Goal: Task Accomplishment & Management: Manage account settings

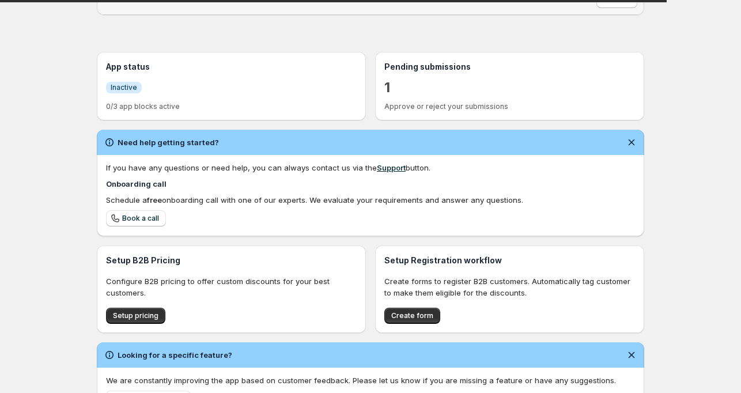
scroll to position [230, 0]
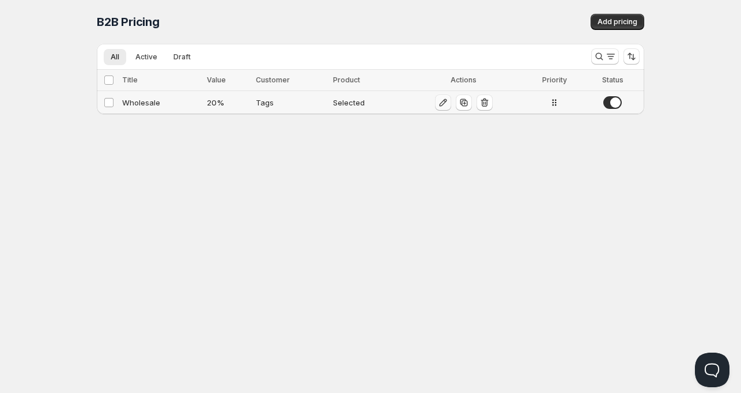
click at [441, 107] on icon "button" at bounding box center [443, 103] width 12 height 12
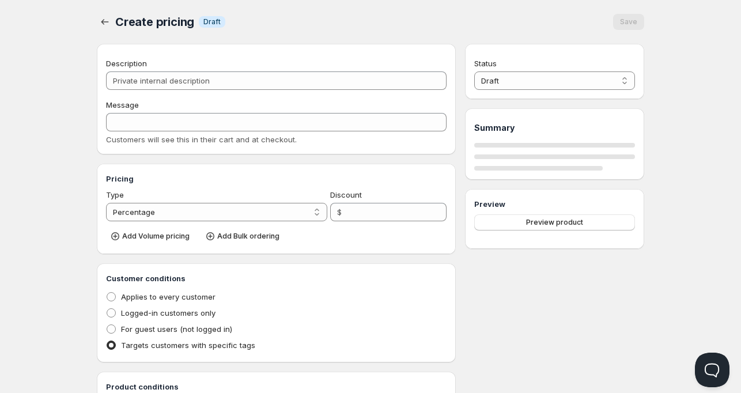
type input "Wholesale"
type input "WHOLESALE"
type input "20"
radio input "true"
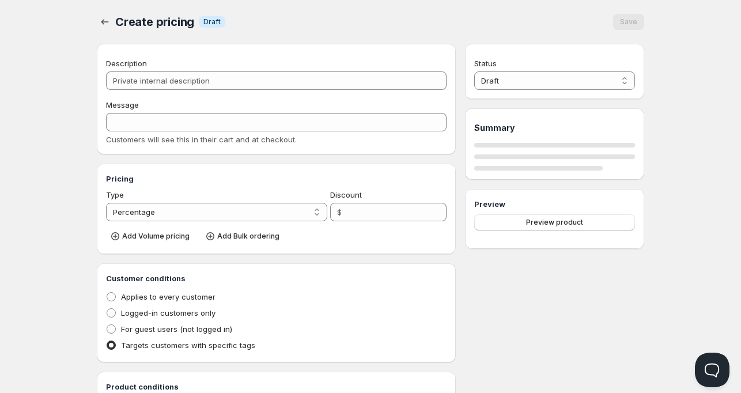
checkbox input "true"
select select "1"
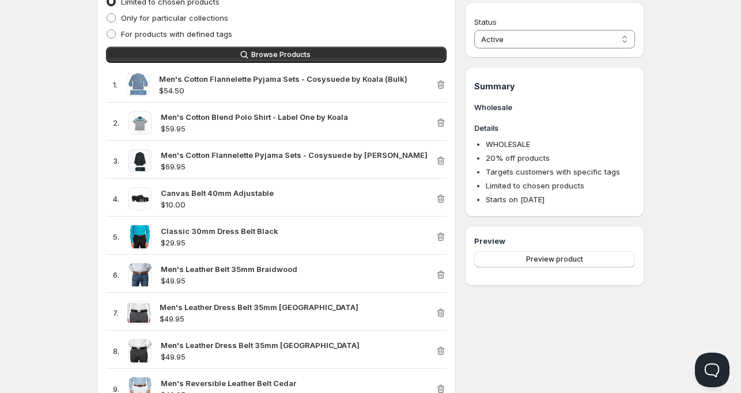
scroll to position [576, 0]
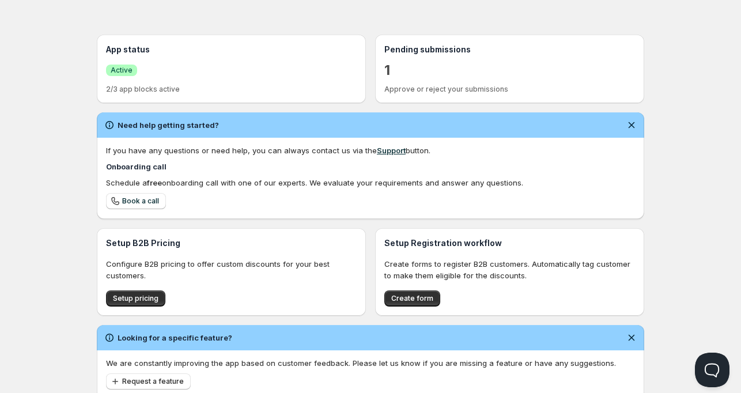
scroll to position [266, 0]
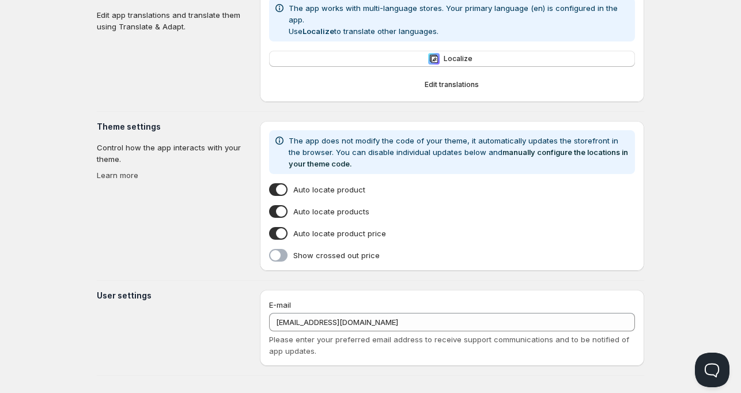
type input "[PERSON_NAME]"
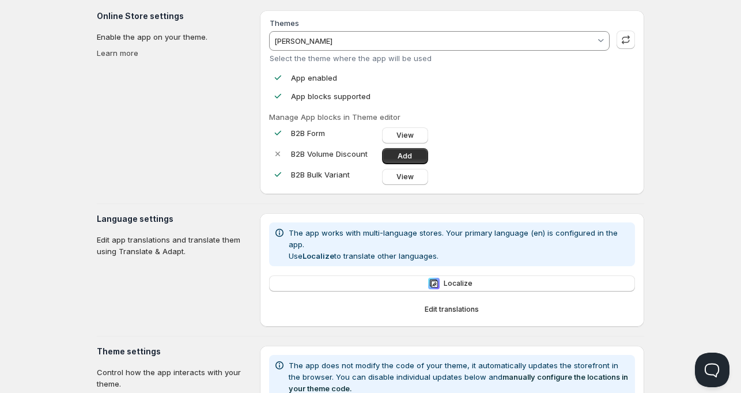
scroll to position [28, 0]
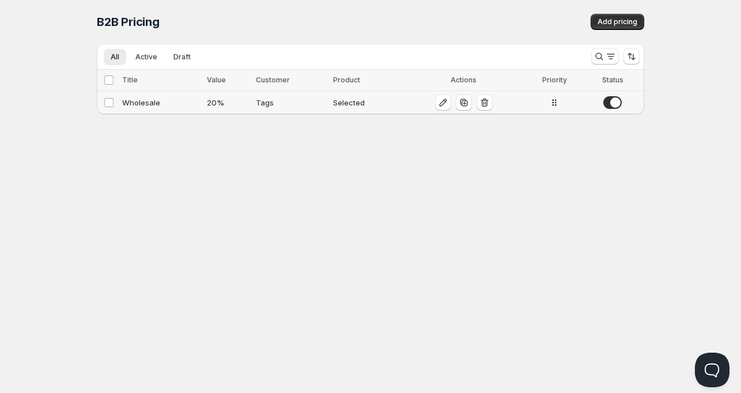
click at [143, 104] on div "Wholesale" at bounding box center [161, 103] width 78 height 12
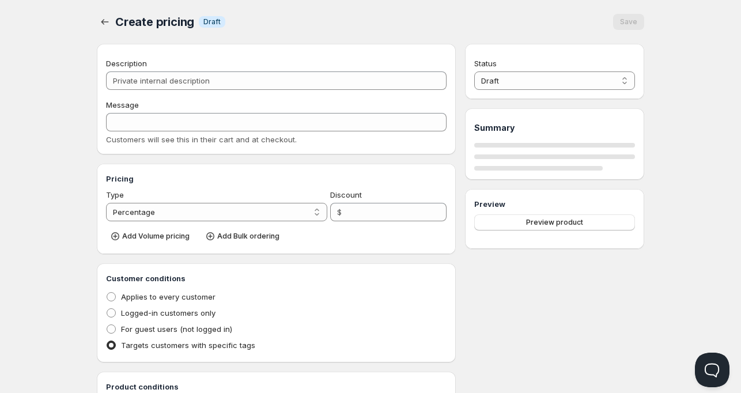
type input "Wholesale"
type input "WHOLESALE"
type input "20"
radio input "true"
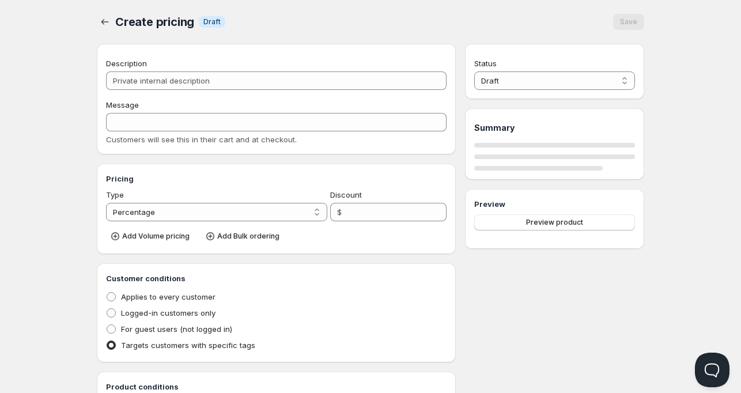
checkbox input "true"
select select "1"
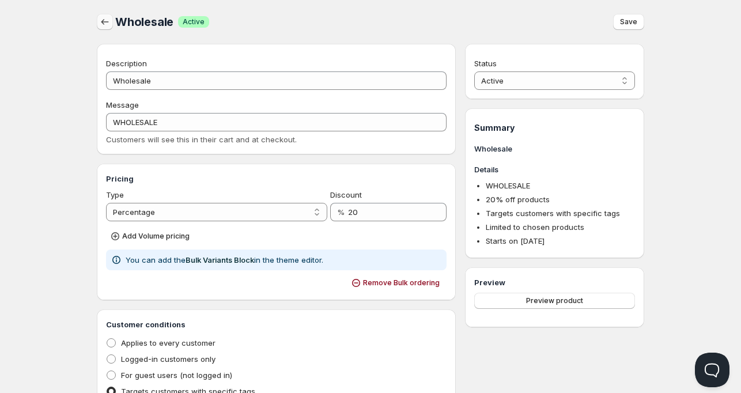
click at [101, 19] on icon "button" at bounding box center [105, 22] width 12 height 12
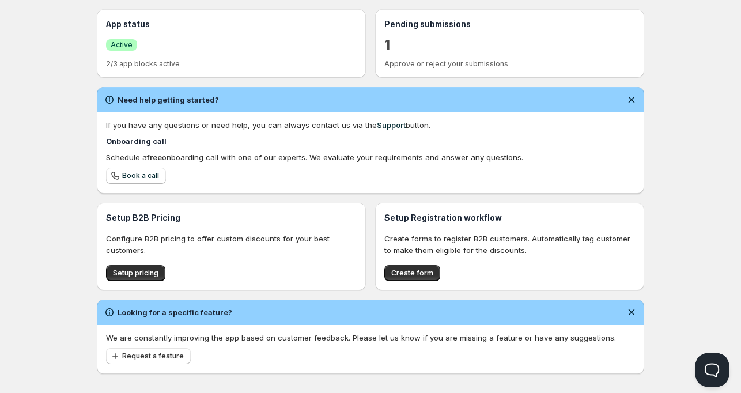
scroll to position [267, 0]
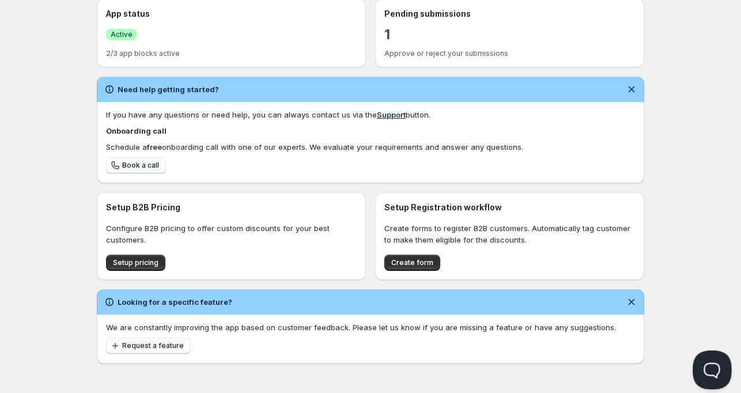
click at [707, 363] on button "Open Beacon popover" at bounding box center [710, 367] width 35 height 35
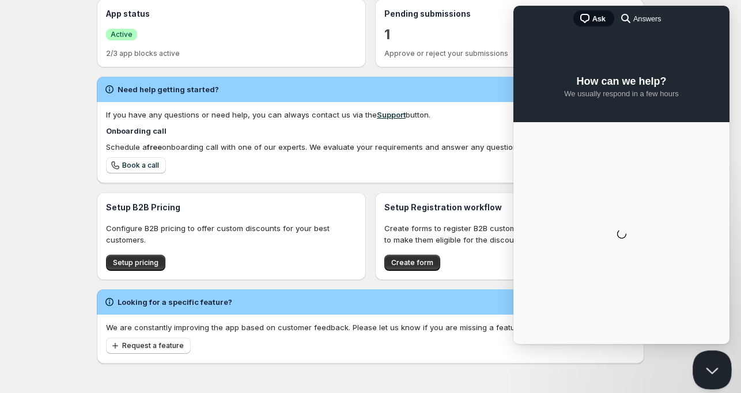
scroll to position [0, 0]
click at [709, 364] on button "Close Beacon popover" at bounding box center [710, 367] width 35 height 35
